Goal: Information Seeking & Learning: Learn about a topic

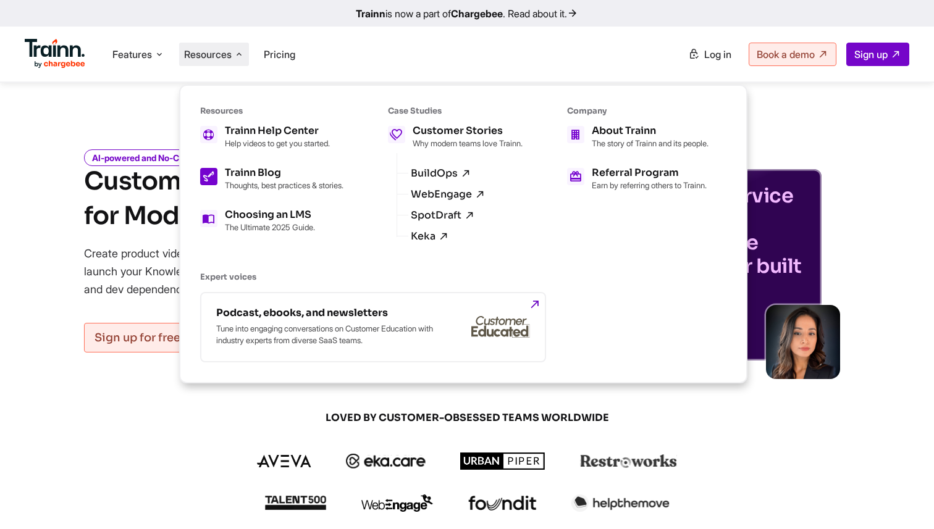
click at [282, 174] on h5 "Trainn Blog" at bounding box center [284, 173] width 119 height 10
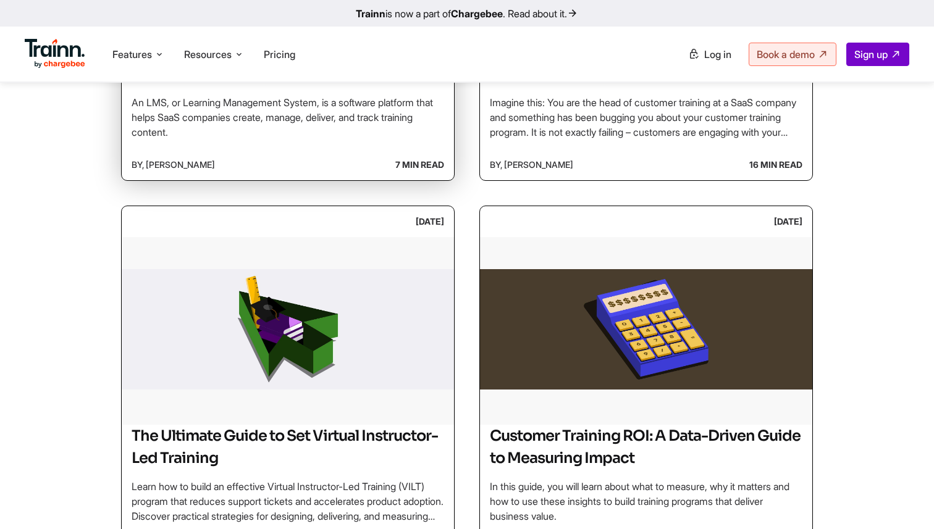
scroll to position [907, 0]
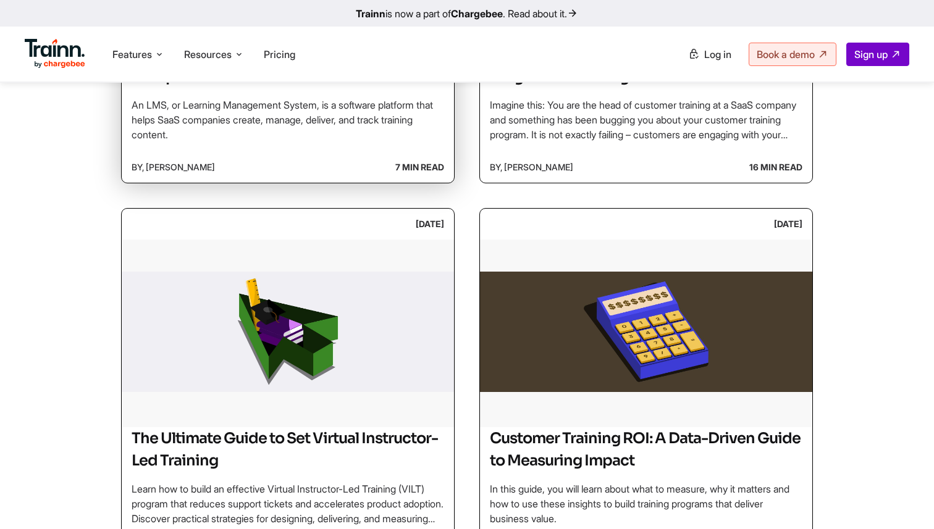
click at [405, 158] on b "7 min read" at bounding box center [419, 167] width 49 height 21
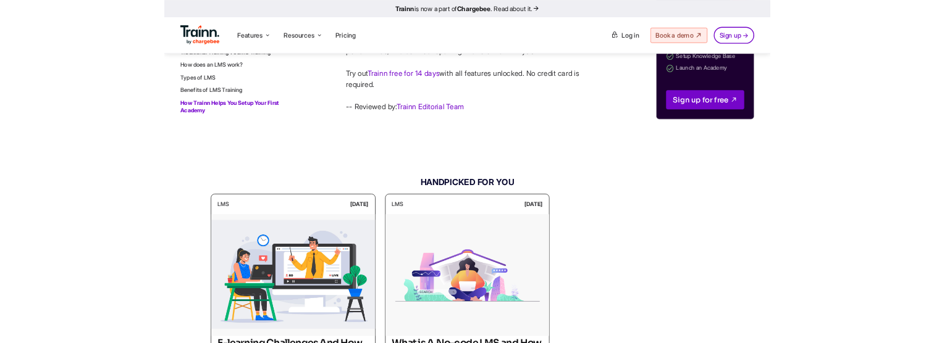
scroll to position [6784, 0]
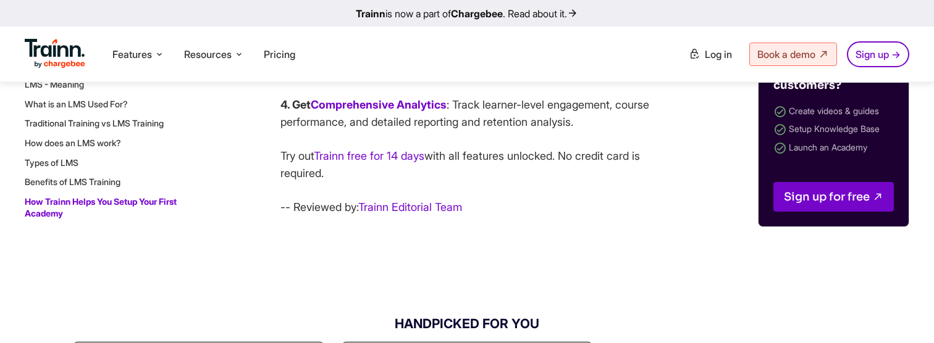
click at [595, 131] on p "4. Get Comprehensive Analytics : Track learner-level engagement, course perform…" at bounding box center [471, 113] width 383 height 35
click at [603, 131] on p "4. Get Comprehensive Analytics : Track learner-level engagement, course perform…" at bounding box center [471, 113] width 383 height 35
click at [604, 131] on p "4. Get Comprehensive Analytics : Track learner-level engagement, course perform…" at bounding box center [471, 113] width 383 height 35
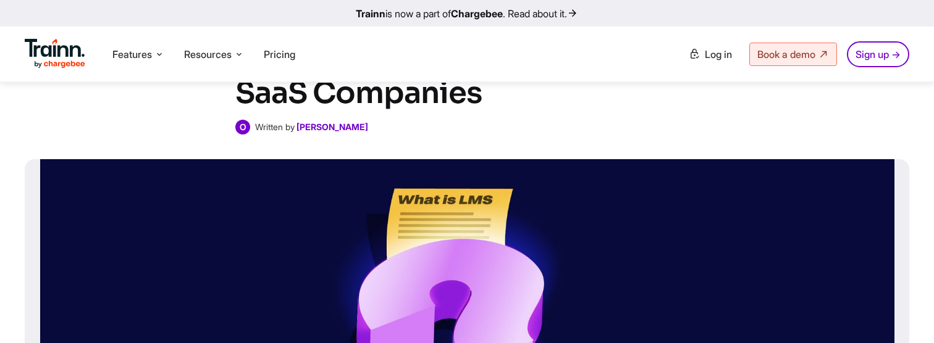
scroll to position [48, 0]
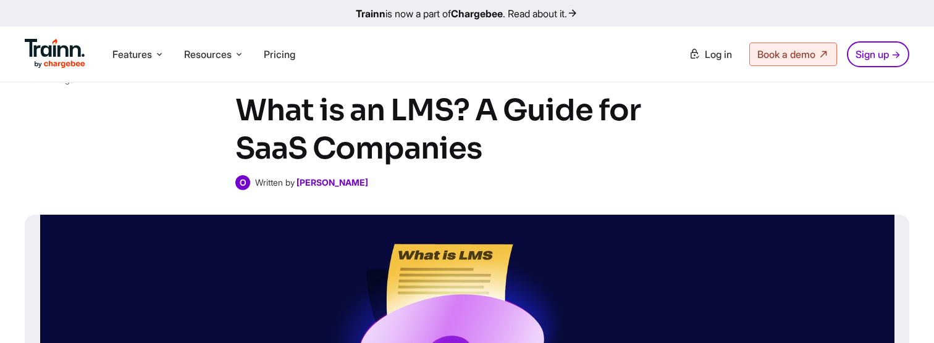
drag, startPoint x: 465, startPoint y: 149, endPoint x: 492, endPoint y: 149, distance: 27.2
click at [492, 149] on h1 "What is an LMS? A Guide for SaaS Companies" at bounding box center [466, 129] width 463 height 77
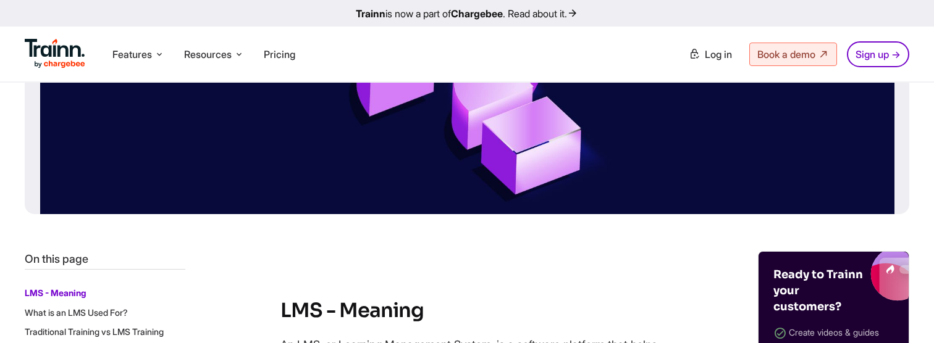
scroll to position [453, 0]
